Goal: Information Seeking & Learning: Learn about a topic

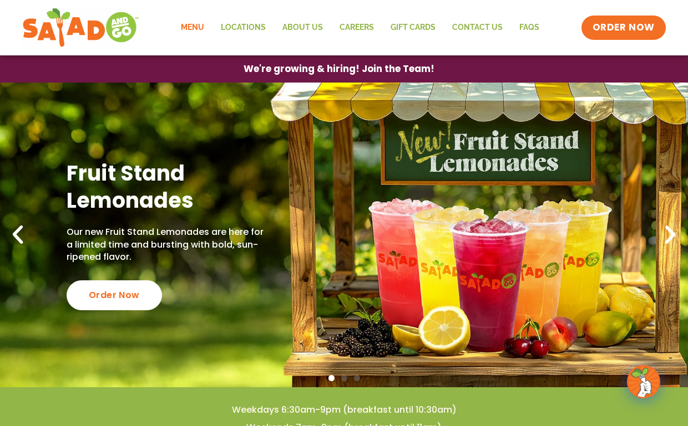
click at [205, 27] on link "Menu" at bounding box center [192, 28] width 40 height 26
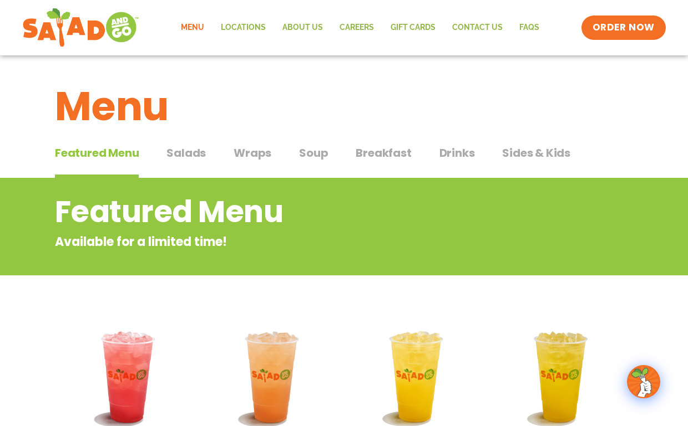
click at [206, 156] on div "Featured Menu Featured Menu Salads Salads Wraps Wraps Soup Soup Breakfast Break…" at bounding box center [344, 160] width 578 height 38
click at [203, 153] on span "Salads" at bounding box center [185, 153] width 39 height 17
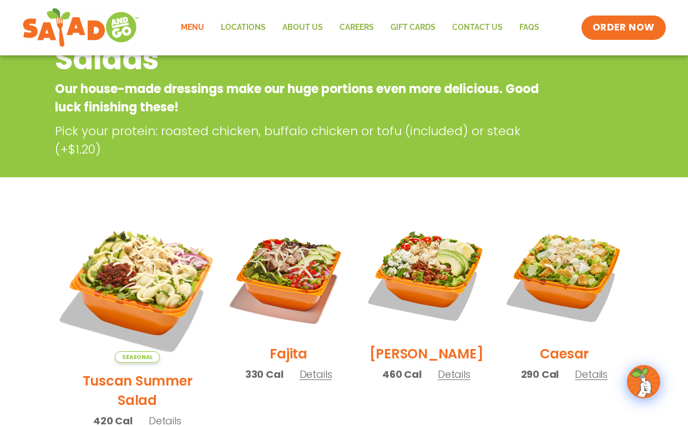
scroll to position [230, 0]
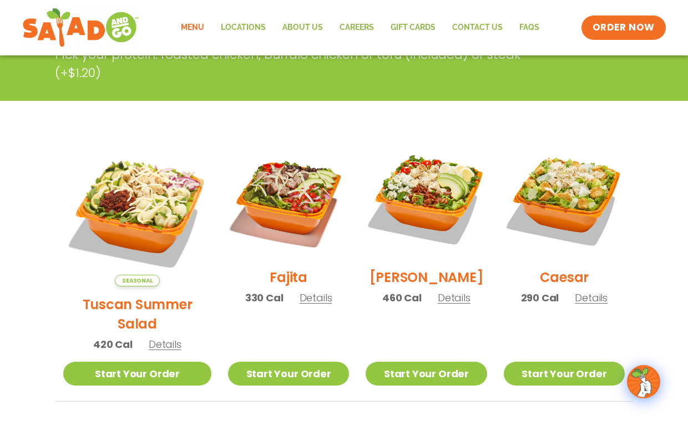
click at [170, 338] on span "Details" at bounding box center [165, 345] width 33 height 14
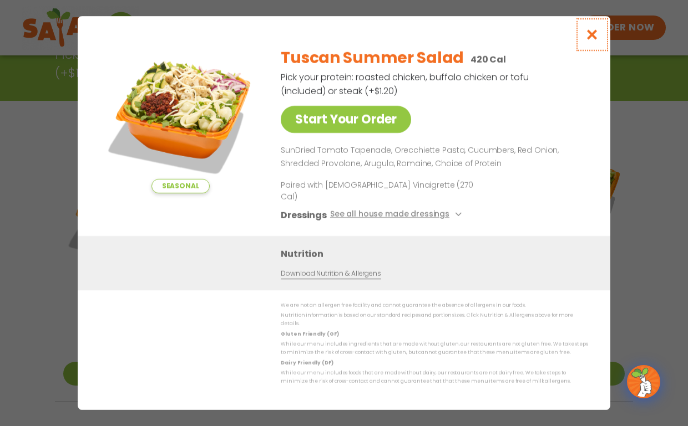
drag, startPoint x: 597, startPoint y: 40, endPoint x: 578, endPoint y: 47, distance: 19.5
click at [597, 40] on icon "Close modal" at bounding box center [592, 35] width 14 height 12
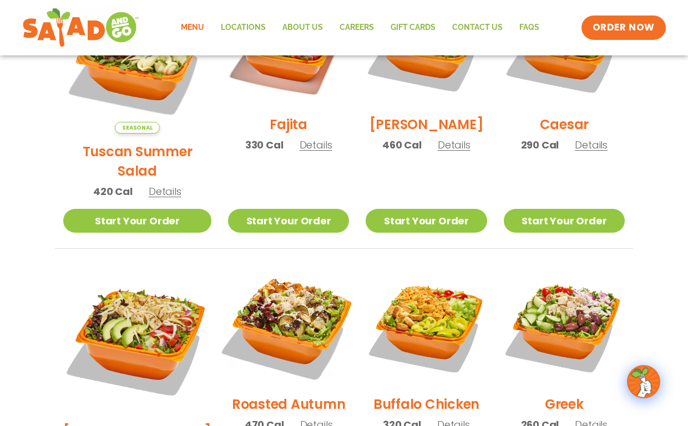
scroll to position [459, 0]
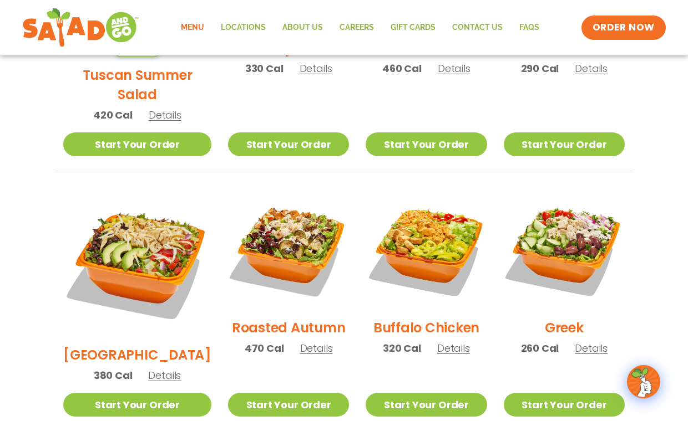
click at [305, 342] on span "Details" at bounding box center [316, 349] width 33 height 14
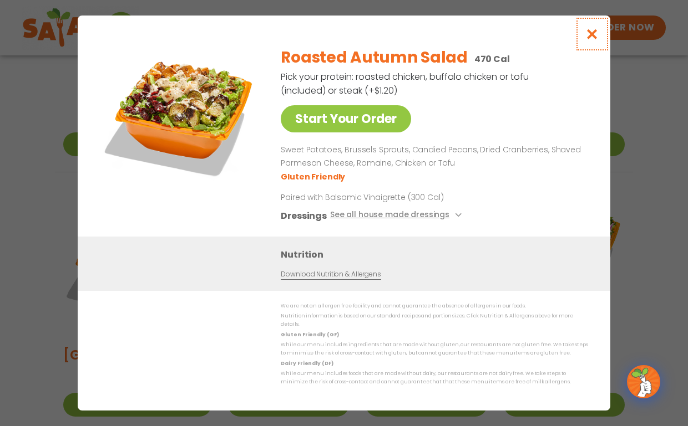
click at [598, 40] on icon "Close modal" at bounding box center [592, 34] width 14 height 12
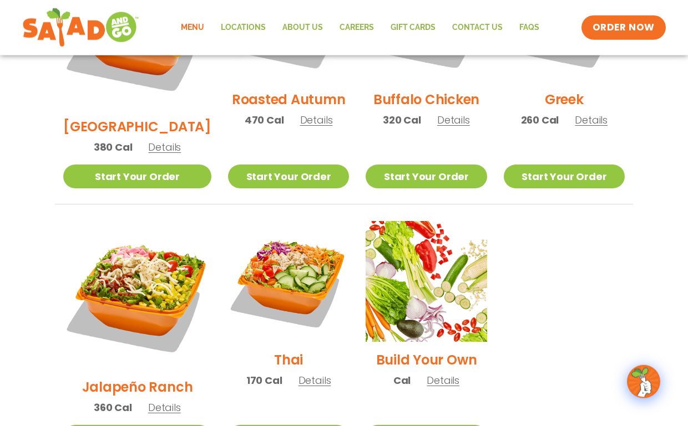
scroll to position [689, 0]
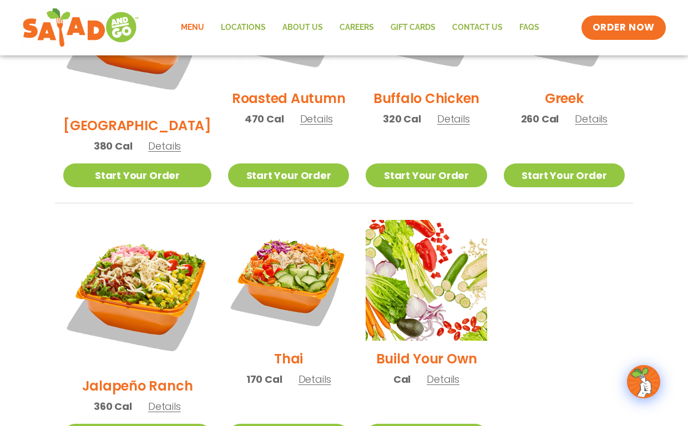
click at [298, 373] on span "Details" at bounding box center [314, 380] width 33 height 14
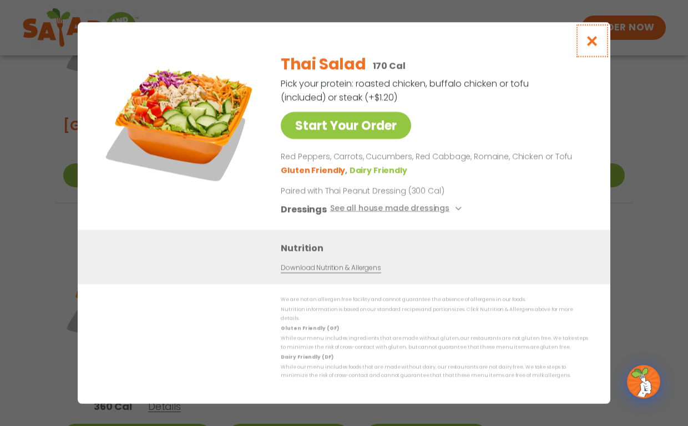
drag, startPoint x: 594, startPoint y: 46, endPoint x: 592, endPoint y: 55, distance: 9.7
click at [596, 45] on icon "Close modal" at bounding box center [592, 41] width 14 height 12
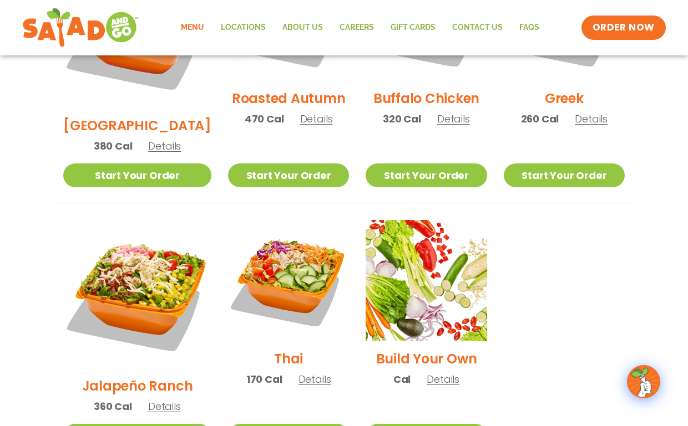
click at [155, 400] on span "Details" at bounding box center [164, 407] width 33 height 14
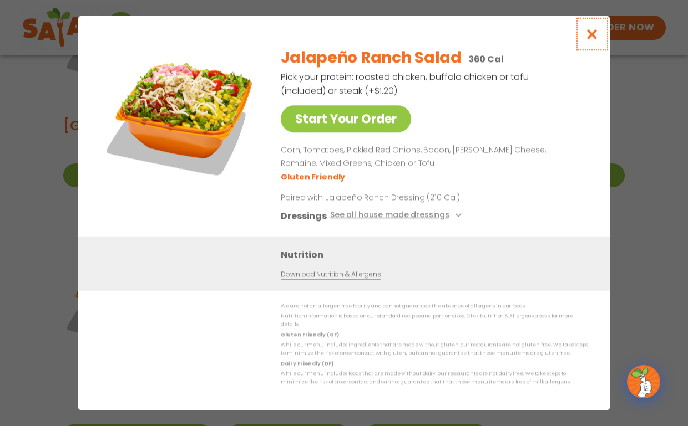
click at [591, 39] on icon "Close modal" at bounding box center [592, 34] width 14 height 12
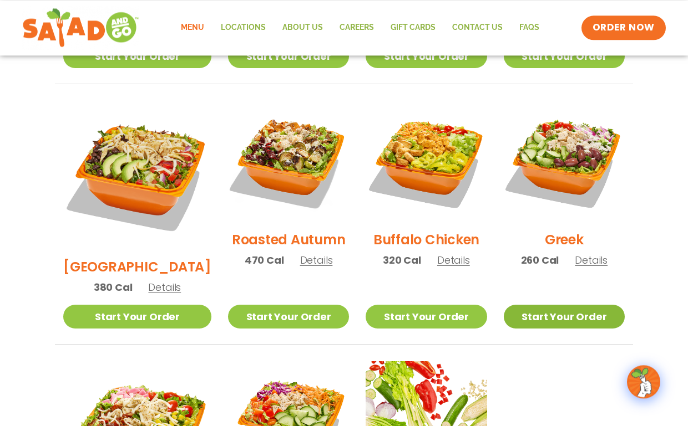
scroll to position [459, 0]
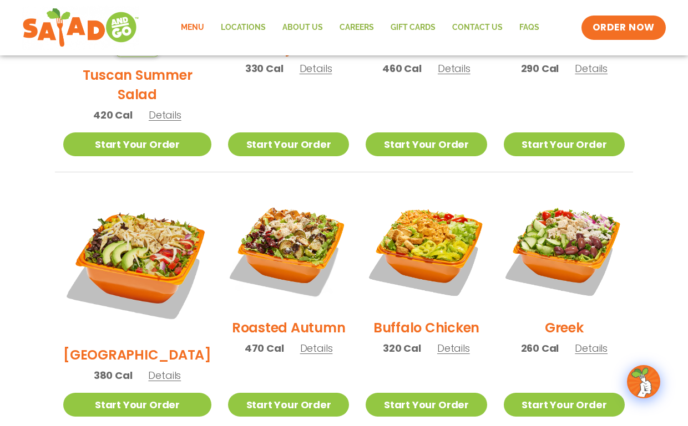
click at [309, 342] on span "Details" at bounding box center [316, 349] width 33 height 14
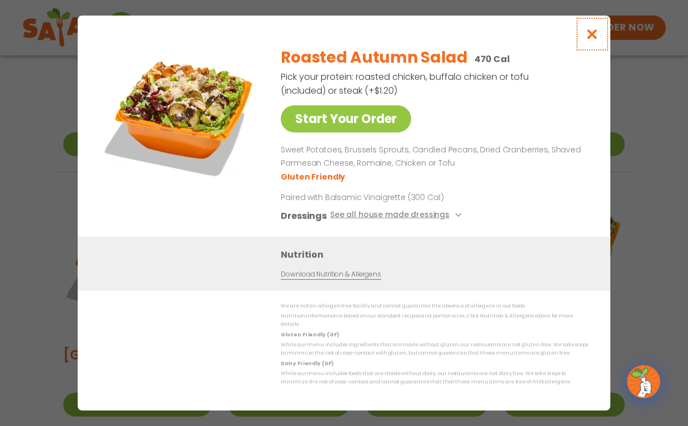
click at [594, 53] on button "Close modal" at bounding box center [592, 34] width 36 height 37
